Goal: Information Seeking & Learning: Understand process/instructions

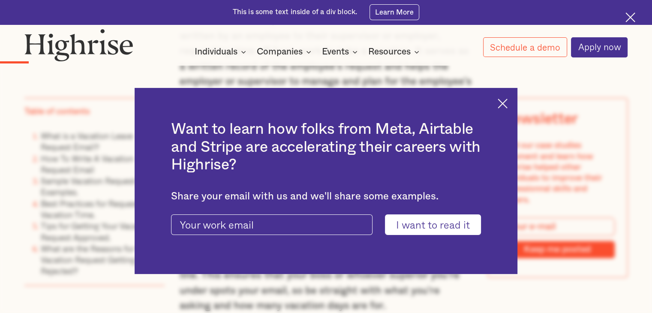
scroll to position [947, 0]
click at [505, 104] on img at bounding box center [502, 104] width 10 height 10
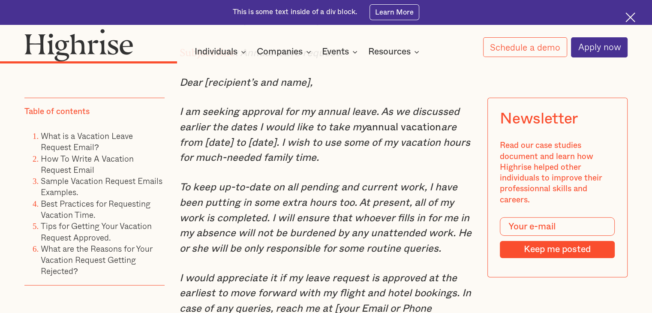
scroll to position [2633, 0]
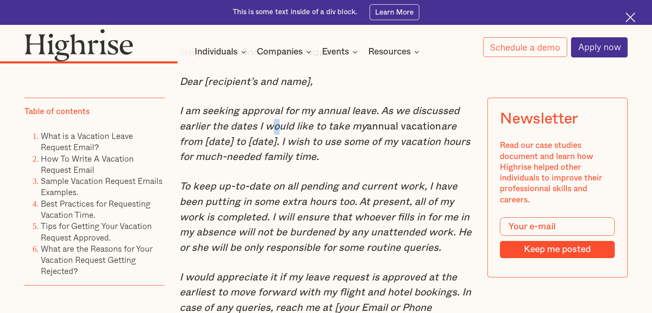
drag, startPoint x: 269, startPoint y: 147, endPoint x: 275, endPoint y: 148, distance: 6.1
click at [275, 132] on em "I am seeking approval for my annual leave. As we discussed earlier the dates I …" at bounding box center [319, 119] width 280 height 26
click at [326, 162] on em "are from [date] to [date]. I wish to use some of my vacation hours for much-nee…" at bounding box center [324, 141] width 290 height 41
drag, startPoint x: 316, startPoint y: 165, endPoint x: 331, endPoint y: 167, distance: 15.1
click at [331, 162] on em "are from [date] to [date]. I wish to use some of my vacation hours for much-nee…" at bounding box center [324, 141] width 290 height 41
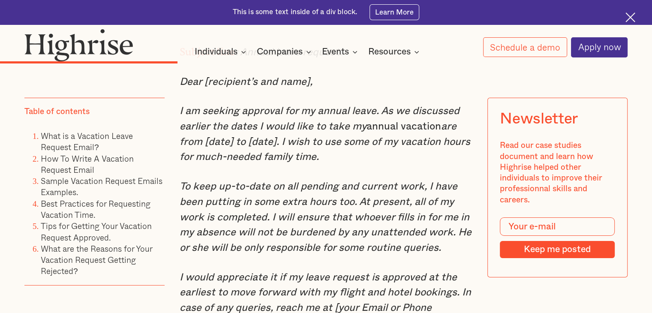
click at [327, 165] on p "I am seeking approval for my annual leave. As we discussed earlier the dates I …" at bounding box center [325, 134] width 293 height 61
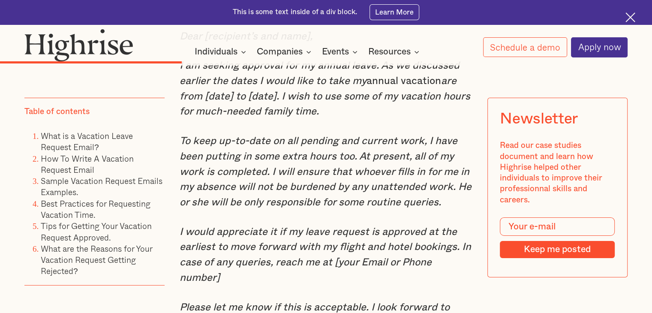
scroll to position [2683, 0]
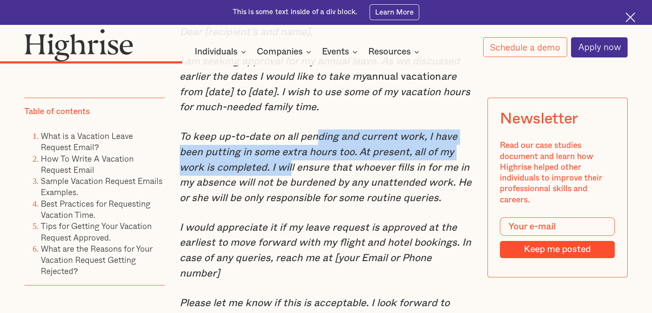
drag, startPoint x: 315, startPoint y: 158, endPoint x: 289, endPoint y: 182, distance: 35.5
click at [289, 182] on em "To keep up-to-date on all pending and current work, I have been putting in some…" at bounding box center [325, 168] width 292 height 72
click at [341, 171] on em "To keep up-to-date on all pending and current work, I have been putting in some…" at bounding box center [325, 168] width 292 height 72
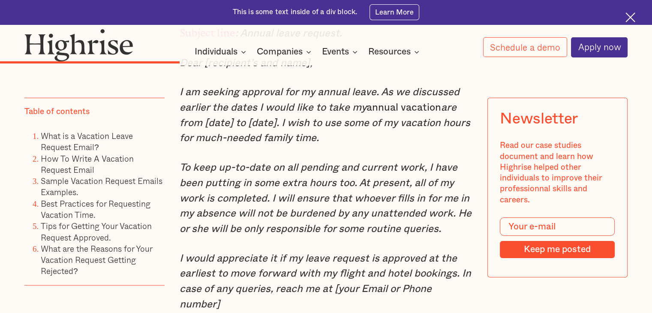
scroll to position [2651, 0]
drag, startPoint x: 382, startPoint y: 113, endPoint x: 440, endPoint y: 129, distance: 60.6
click at [440, 129] on p "I am seeking approval for my annual leave. As we discussed earlier the dates I …" at bounding box center [325, 115] width 293 height 61
copy p "As we discussed earlier the dates I would like to take my annual vacation"
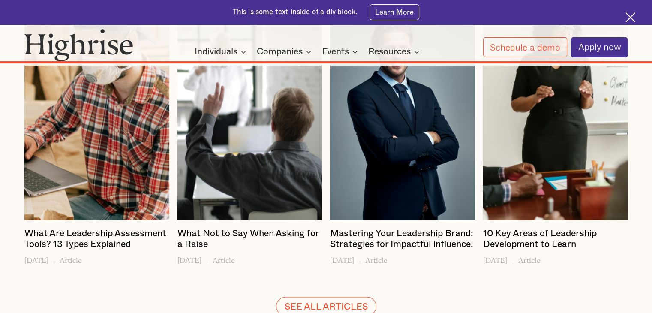
scroll to position [8158, 0]
